Goal: Entertainment & Leisure: Browse casually

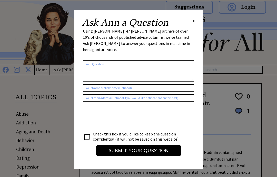
click at [195, 20] on span "X" at bounding box center [194, 20] width 2 height 5
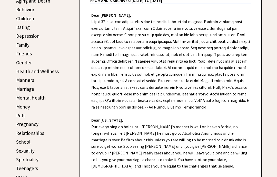
scroll to position [129, 0]
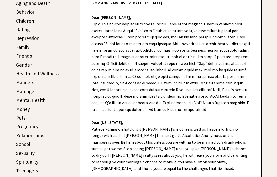
click at [17, 59] on link "Friends" at bounding box center [24, 56] width 16 height 6
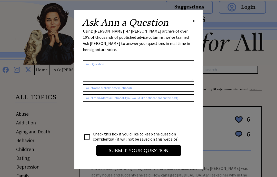
click at [195, 21] on span "X" at bounding box center [194, 20] width 2 height 5
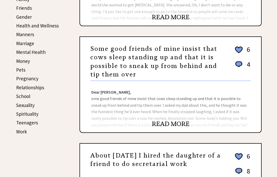
scroll to position [177, 0]
click at [21, 35] on link "Manners" at bounding box center [25, 34] width 18 height 6
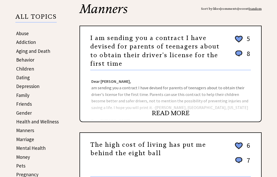
scroll to position [81, 0]
click at [182, 116] on link "READ MORE" at bounding box center [171, 113] width 38 height 8
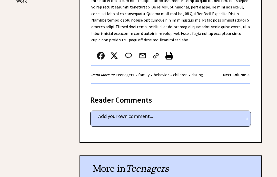
scroll to position [302, 0]
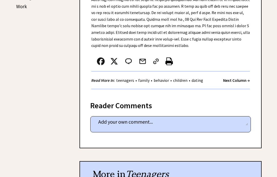
click at [244, 78] on strong "Next Column →" at bounding box center [236, 80] width 27 height 5
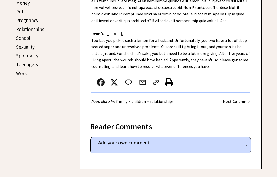
scroll to position [234, 0]
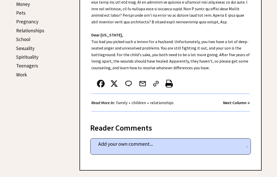
click at [245, 103] on strong "Next Column →" at bounding box center [236, 102] width 27 height 5
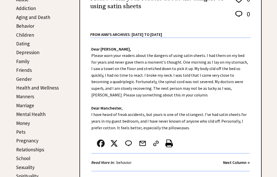
scroll to position [115, 0]
click at [246, 164] on strong "Next Column →" at bounding box center [236, 162] width 27 height 5
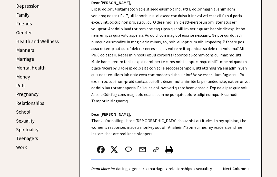
scroll to position [173, 0]
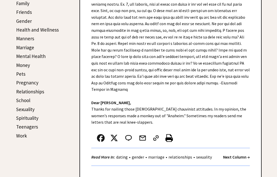
click at [248, 155] on strong "Next Column →" at bounding box center [236, 157] width 27 height 5
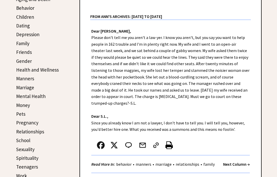
scroll to position [128, 0]
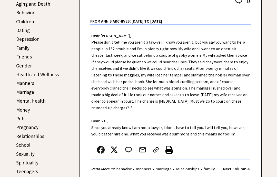
click at [245, 169] on strong "Next Column →" at bounding box center [236, 168] width 27 height 5
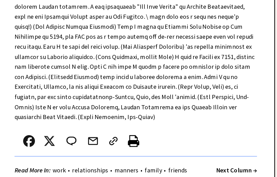
scroll to position [193, 0]
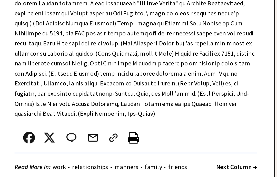
click at [223, 154] on strong "Next Column →" at bounding box center [236, 156] width 27 height 5
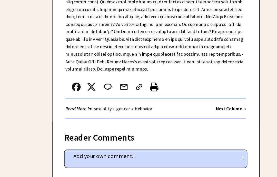
scroll to position [1075, 0]
click at [223, 93] on strong "Next Column →" at bounding box center [236, 95] width 27 height 5
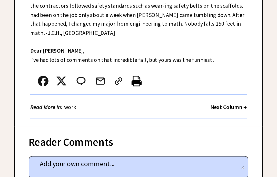
scroll to position [177, 0]
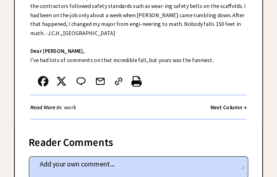
click at [223, 108] on strong "Next Column →" at bounding box center [236, 110] width 27 height 5
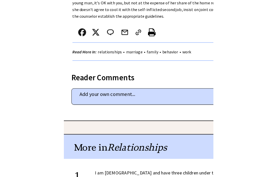
scroll to position [282, 0]
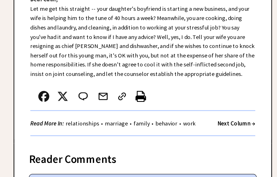
click at [223, 84] on strong "Next Column →" at bounding box center [236, 86] width 27 height 5
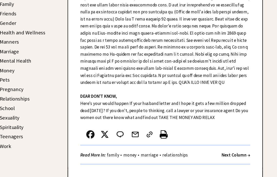
scroll to position [172, 0]
click at [223, 142] on strong "Next Column →" at bounding box center [236, 144] width 27 height 5
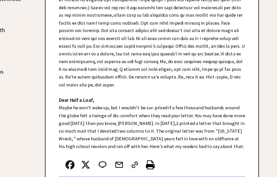
scroll to position [305, 0]
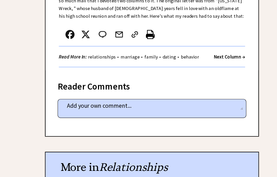
click at [223, 55] on strong "Next Column →" at bounding box center [236, 57] width 27 height 5
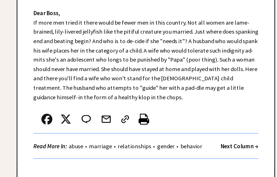
scroll to position [205, 0]
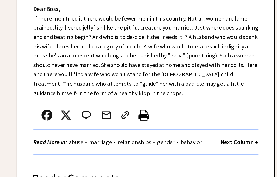
click at [181, 129] on div "Read More In: abuse • marriage • relationships • gender • behavior Next Column →" at bounding box center [170, 138] width 159 height 18
click at [223, 135] on strong "Next Column →" at bounding box center [236, 137] width 27 height 5
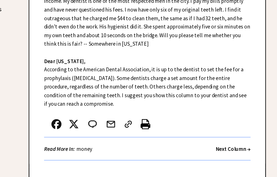
scroll to position [170, 0]
click at [223, 137] on strong "Next Column →" at bounding box center [236, 139] width 27 height 5
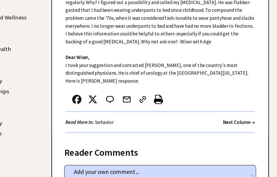
scroll to position [176, 0]
click at [223, 111] on strong "Next Column →" at bounding box center [236, 113] width 27 height 5
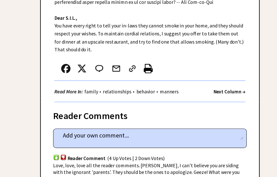
scroll to position [261, 0]
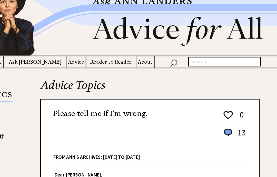
scroll to position [0, 0]
